Goal: Check status

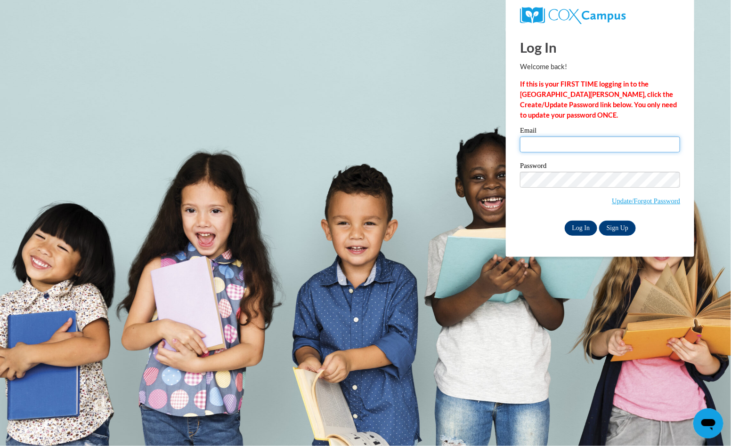
type input "[EMAIL_ADDRESS][DOMAIN_NAME]"
click at [580, 232] on input "Log In" at bounding box center [581, 228] width 33 height 15
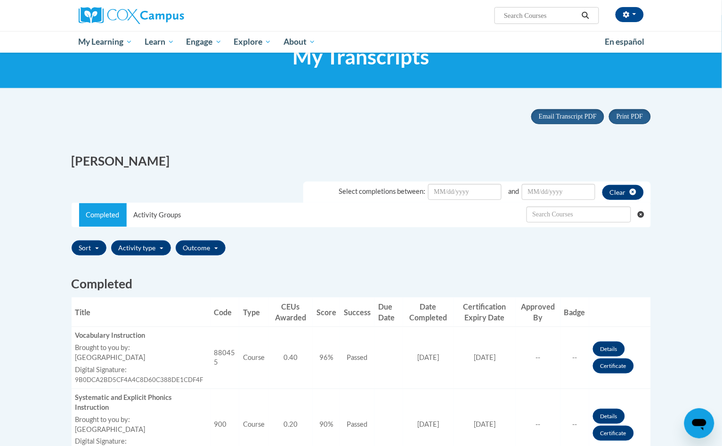
scroll to position [59, 0]
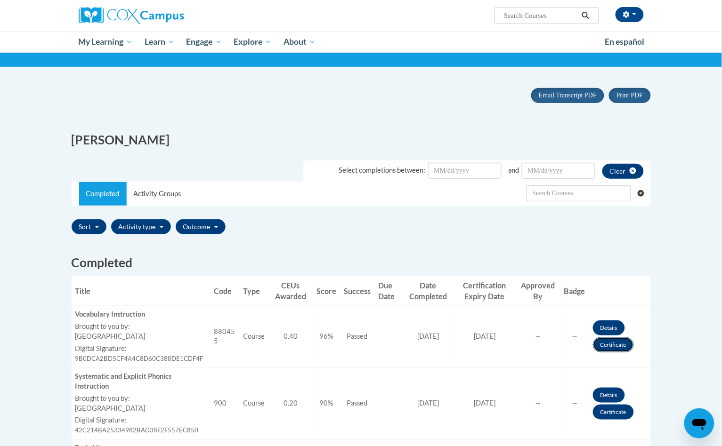
click at [604, 345] on link "Certificate" at bounding box center [613, 345] width 41 height 15
click at [605, 340] on link "Certificate" at bounding box center [613, 345] width 41 height 15
